Goal: Find specific page/section: Find specific page/section

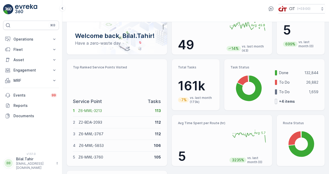
scroll to position [62, 0]
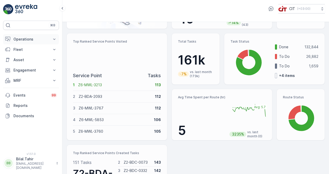
click at [53, 38] on icon at bounding box center [54, 39] width 5 height 5
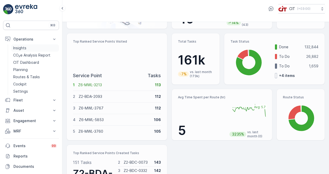
click at [44, 47] on link "Insights" at bounding box center [35, 47] width 48 height 7
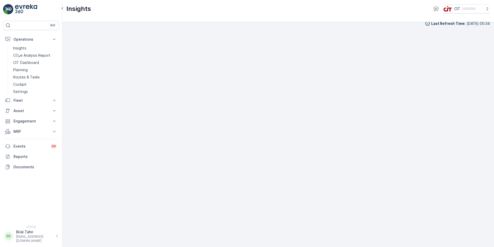
scroll to position [6, 0]
click at [35, 111] on p "Asset" at bounding box center [30, 110] width 35 height 5
click at [35, 121] on link "Assets" at bounding box center [35, 119] width 48 height 7
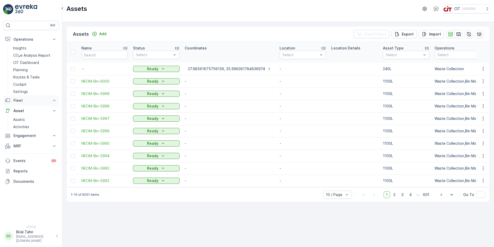
click at [55, 102] on icon at bounding box center [54, 100] width 5 height 5
click at [50, 110] on link "Insights" at bounding box center [35, 109] width 48 height 7
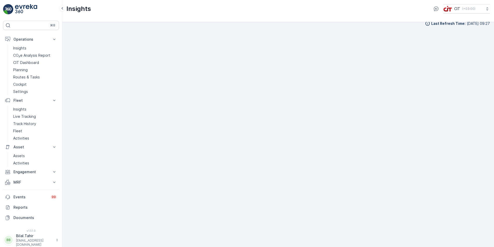
scroll to position [6, 0]
click at [56, 171] on icon at bounding box center [54, 171] width 5 height 5
click at [42, 174] on link "Entities" at bounding box center [35, 180] width 48 height 7
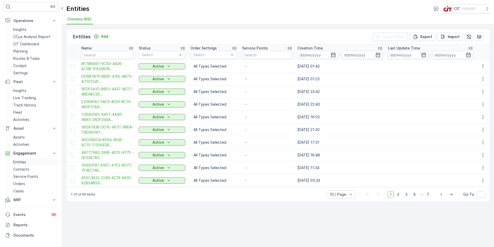
scroll to position [26, 0]
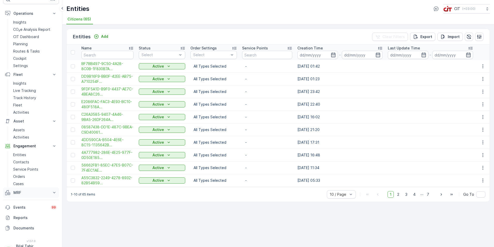
click at [54, 174] on icon at bounding box center [54, 192] width 2 height 1
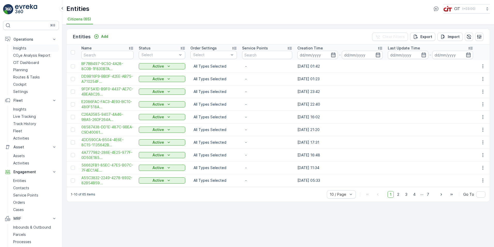
click at [18, 48] on p "Insights" at bounding box center [19, 48] width 13 height 5
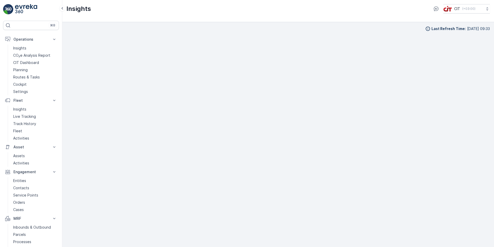
scroll to position [5, 0]
click at [32, 62] on p "CIT Dashboard" at bounding box center [26, 62] width 26 height 5
click at [18, 48] on p "Insights" at bounding box center [19, 48] width 13 height 5
click at [19, 39] on p "Operations" at bounding box center [30, 39] width 35 height 5
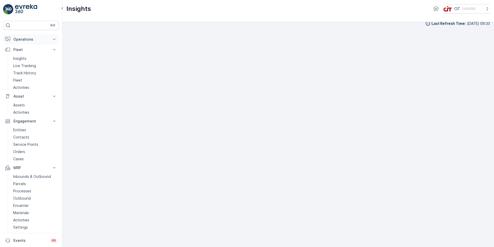
click at [19, 39] on p "Operations" at bounding box center [30, 39] width 35 height 5
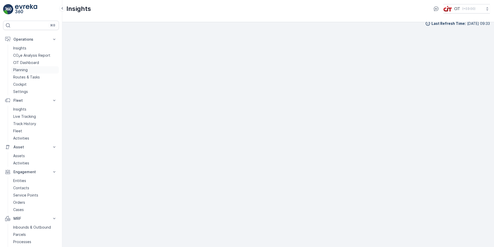
click at [26, 71] on p "Planning" at bounding box center [20, 69] width 14 height 5
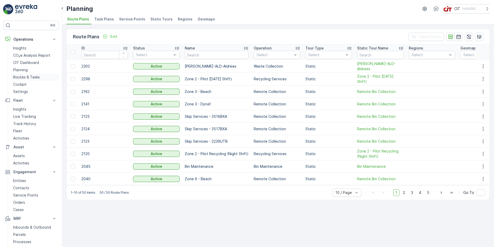
click at [30, 79] on p "Routes & Tasks" at bounding box center [26, 76] width 27 height 5
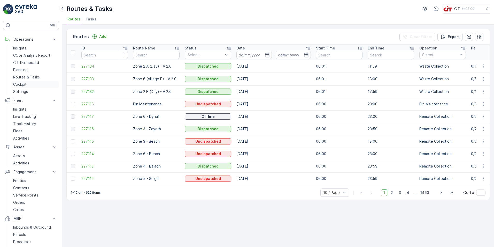
click at [32, 85] on link "Cockpit" at bounding box center [35, 84] width 48 height 7
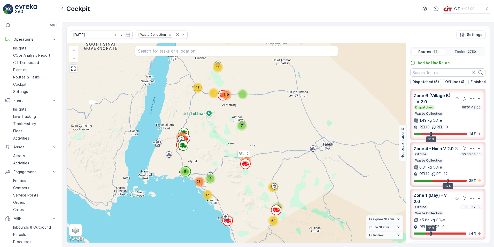
click at [246, 167] on circle at bounding box center [246, 164] width 10 height 10
click at [245, 162] on icon at bounding box center [245, 163] width 3 height 2
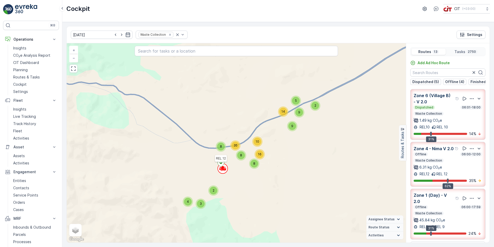
click at [225, 171] on circle at bounding box center [223, 168] width 10 height 10
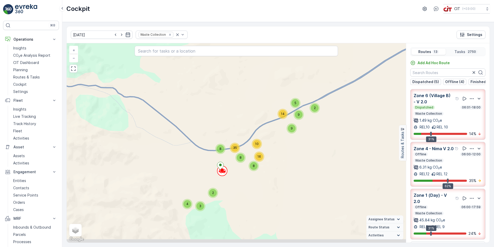
drag, startPoint x: 177, startPoint y: 183, endPoint x: 212, endPoint y: 169, distance: 37.9
click at [212, 169] on div "7 9 17 8 4 6 5 9 15 23 17 49 3 45 206 93 6 7 8 8 15 21 8 2 3 4 2 9 9 5 14 8 10 …" at bounding box center [237, 142] width 340 height 199
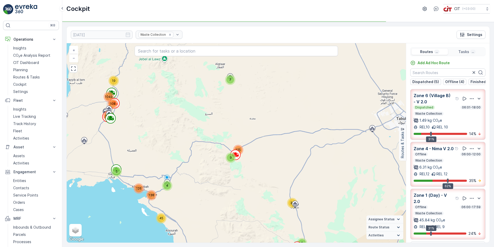
drag, startPoint x: 191, startPoint y: 170, endPoint x: 212, endPoint y: 155, distance: 26.3
click at [212, 155] on div "7 11 17 8 10 119 348 6 69 9 125 33 108 493 19 1049 45 4 5 138 126 + − Satellite…" at bounding box center [237, 142] width 340 height 199
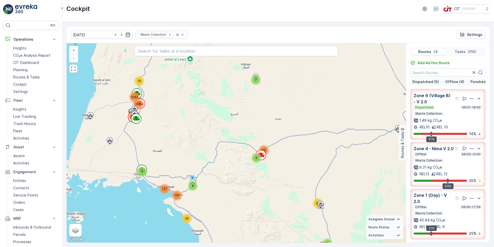
drag, startPoint x: 167, startPoint y: 118, endPoint x: 192, endPoint y: 118, distance: 25.6
click at [192, 118] on div "17 10 4 137 45 108 7 33 6 8 5 19 493 125 11 348 127 1049 9 120 70 + − Satellite…" at bounding box center [237, 142] width 340 height 199
click at [20, 48] on p "Insights" at bounding box center [19, 48] width 13 height 5
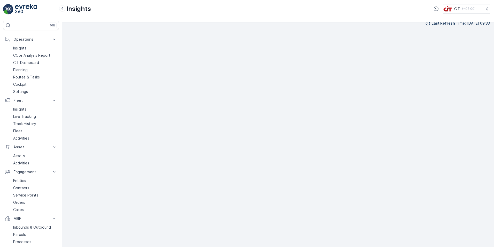
scroll to position [6, 0]
